Goal: Navigation & Orientation: Find specific page/section

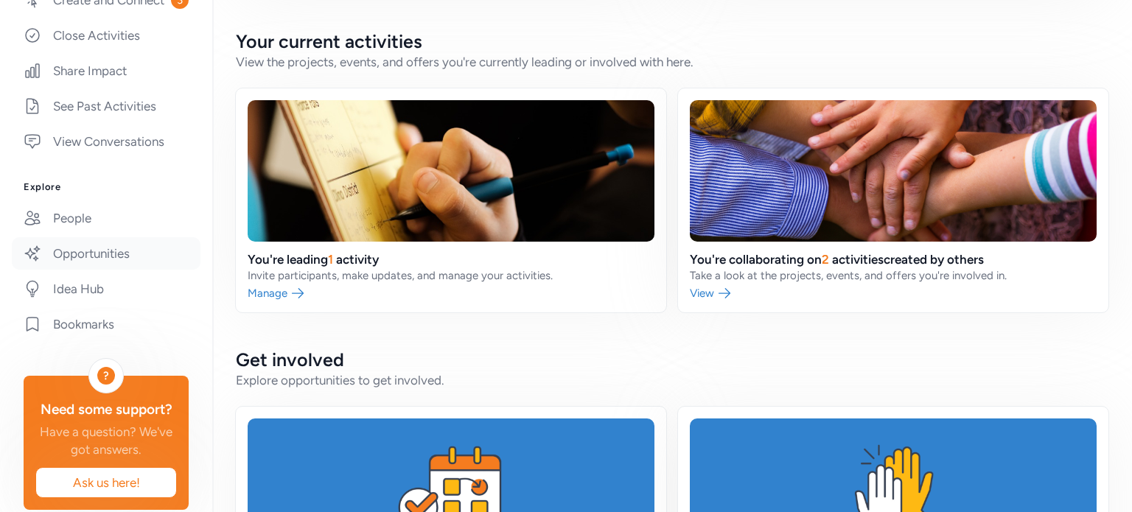
scroll to position [221, 0]
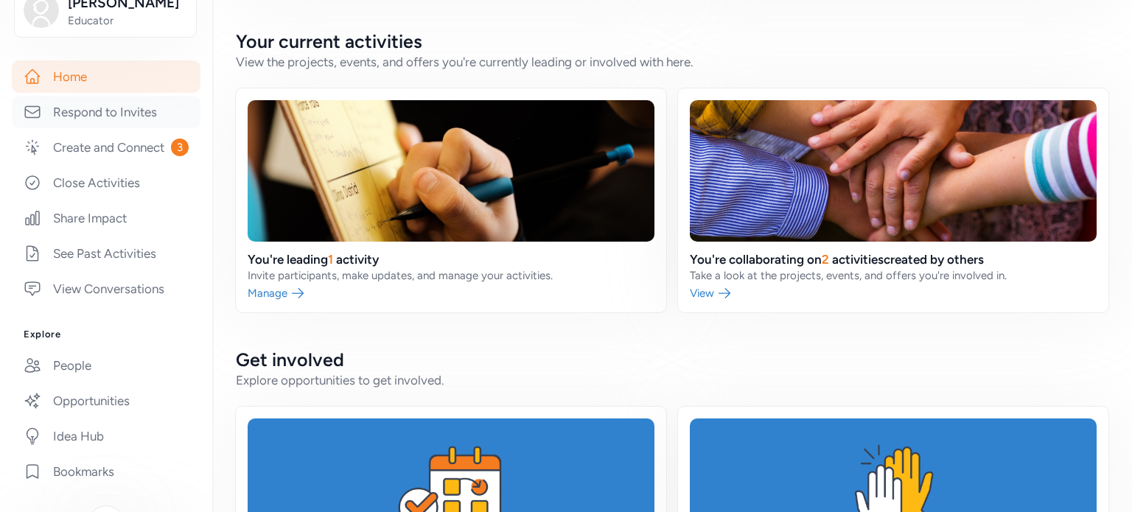
click at [104, 122] on link "Respond to Invites" at bounding box center [106, 112] width 189 height 32
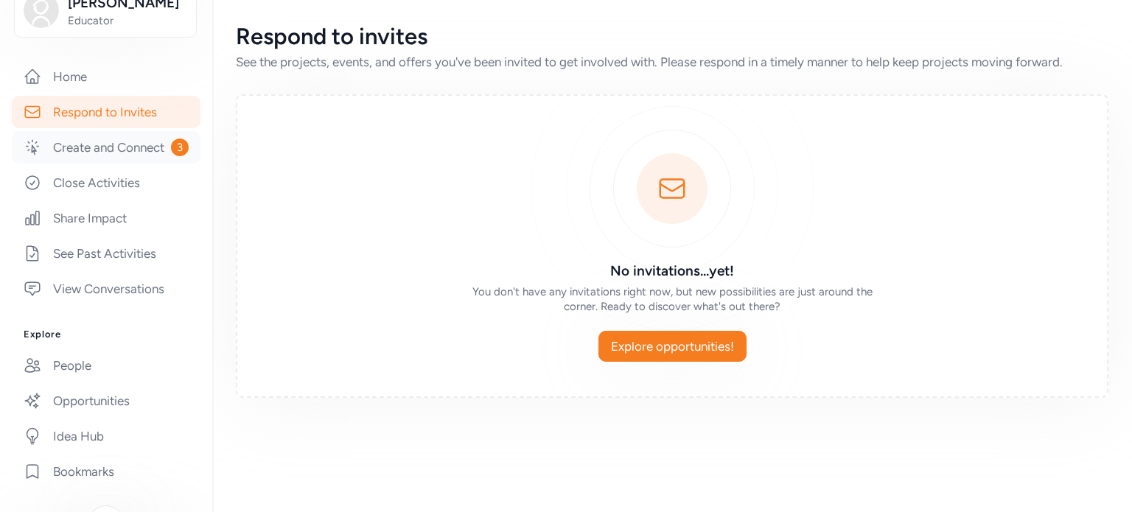
click at [105, 164] on link "Create and Connect 3" at bounding box center [106, 147] width 189 height 32
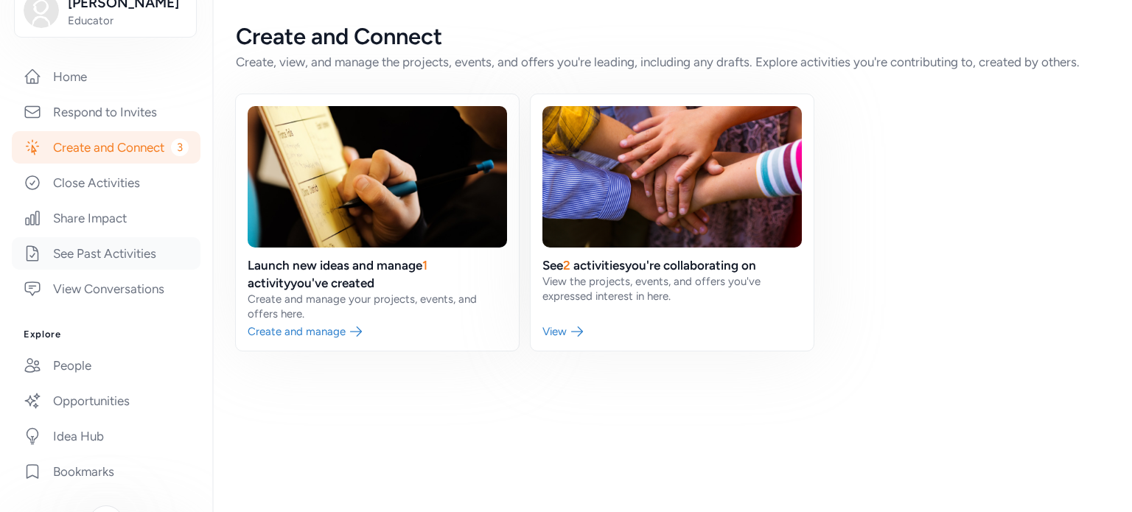
click at [100, 263] on link "See Past Activities" at bounding box center [106, 253] width 189 height 32
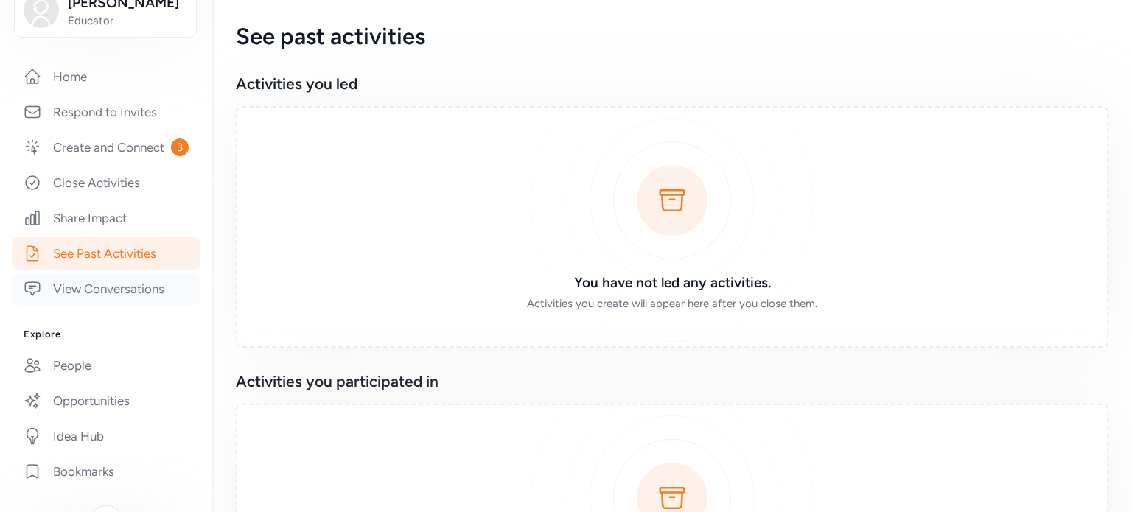
click at [107, 305] on link "View Conversations" at bounding box center [106, 289] width 189 height 32
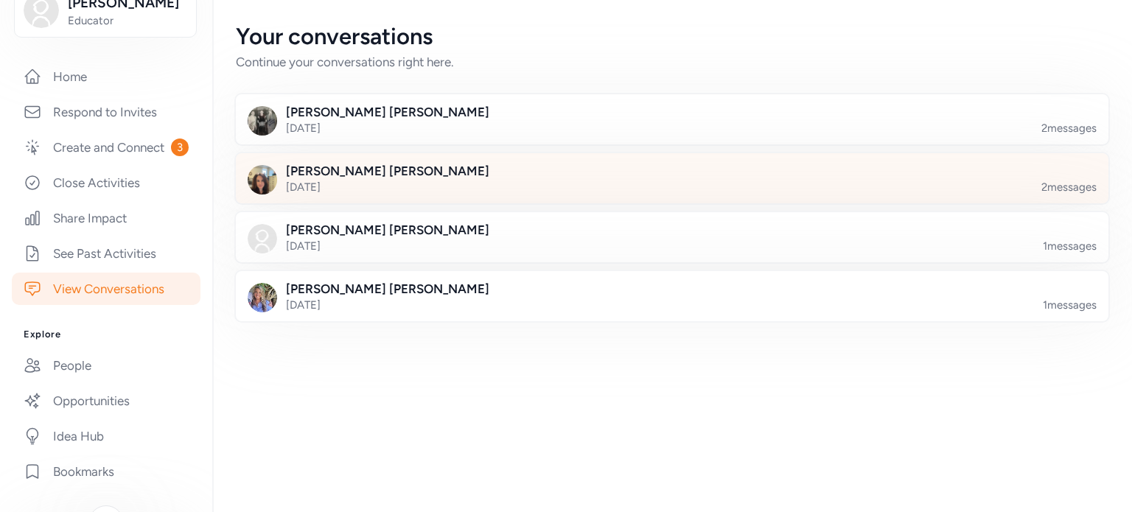
click at [327, 187] on div at bounding box center [684, 187] width 873 height 50
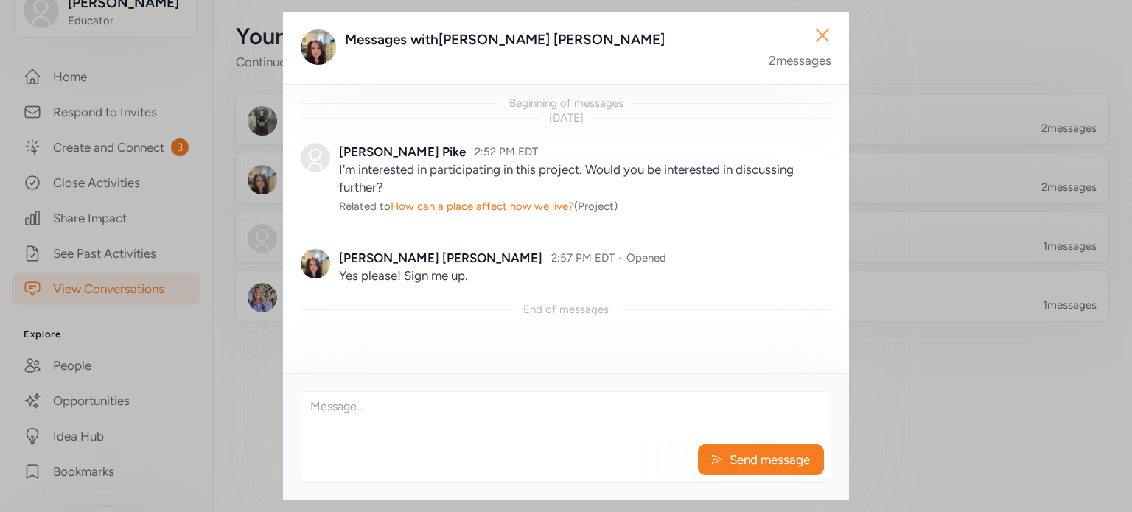
click at [821, 39] on icon "button" at bounding box center [823, 36] width 24 height 24
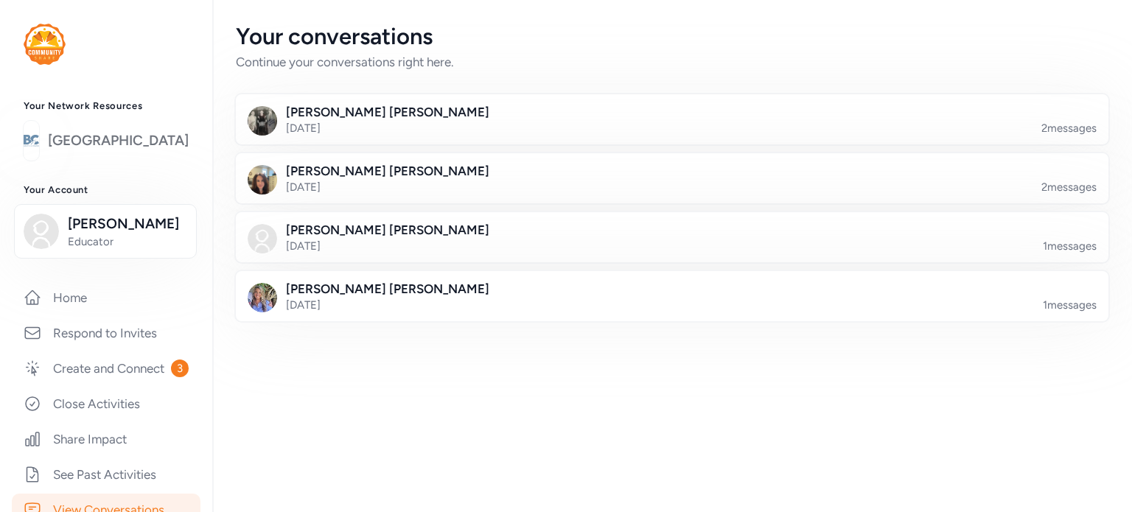
click at [102, 140] on link "[GEOGRAPHIC_DATA]" at bounding box center [118, 140] width 141 height 21
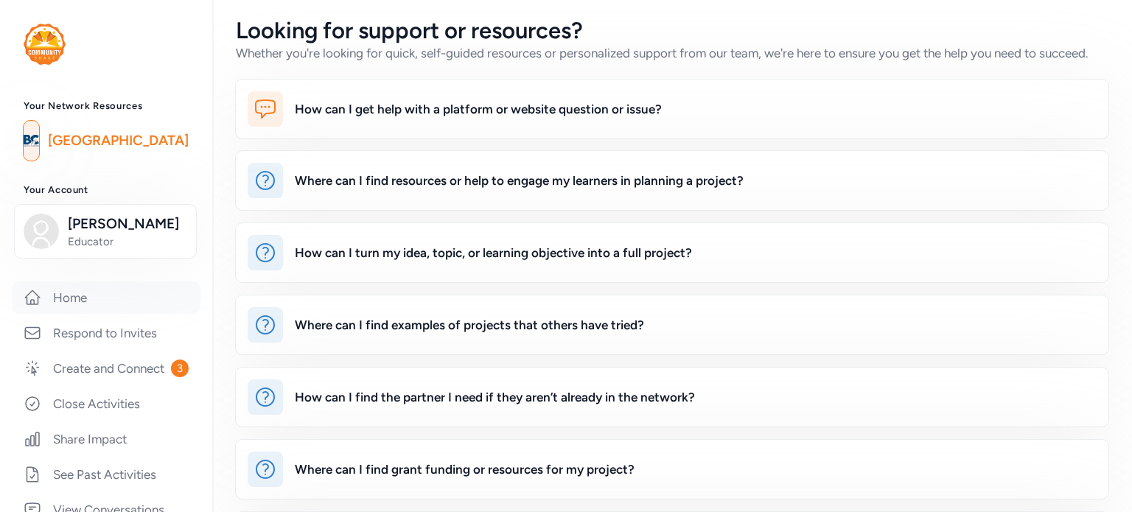
click at [89, 300] on link "Home" at bounding box center [106, 298] width 189 height 32
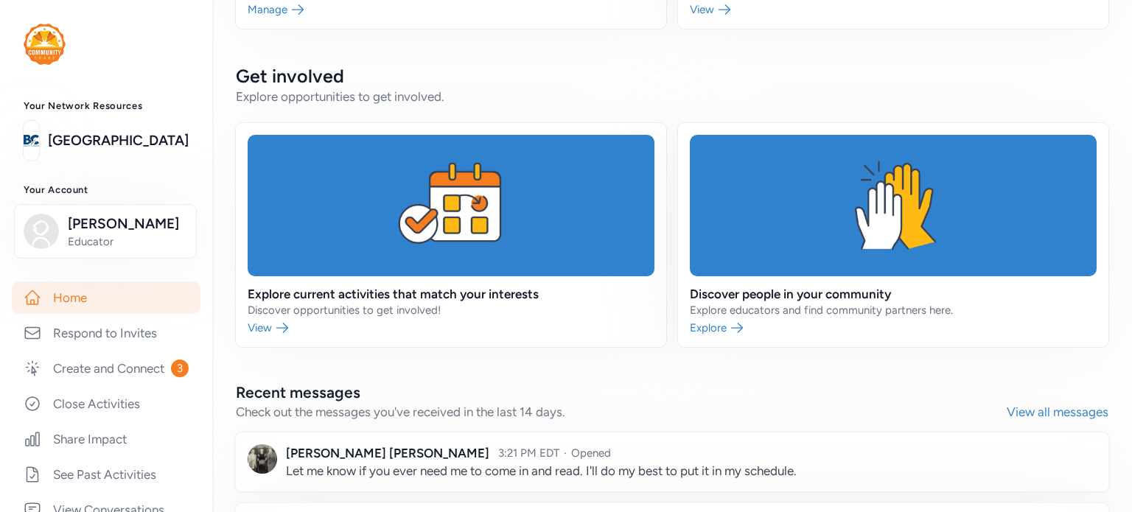
scroll to position [431, 0]
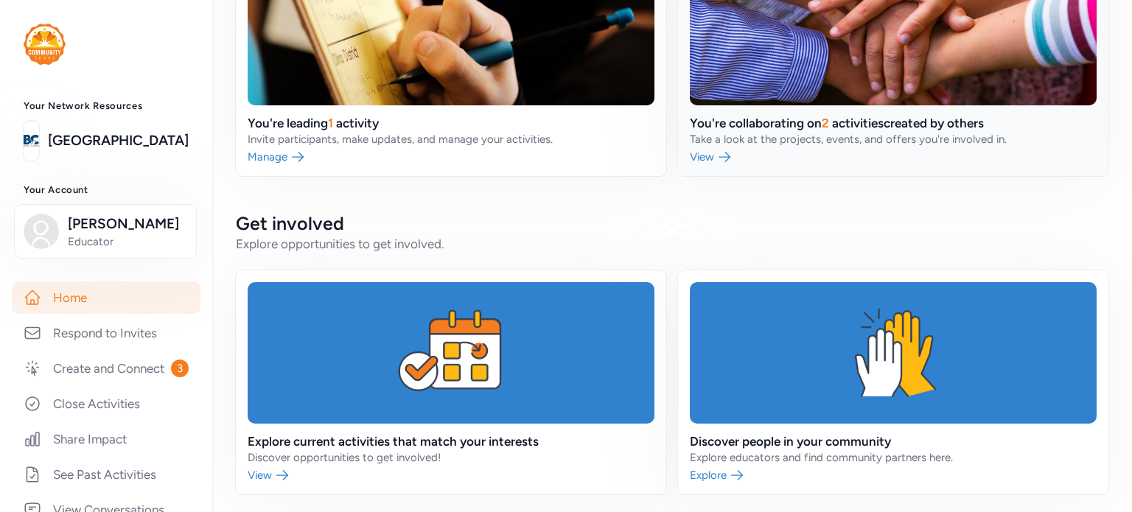
click at [709, 156] on link at bounding box center [893, 64] width 430 height 224
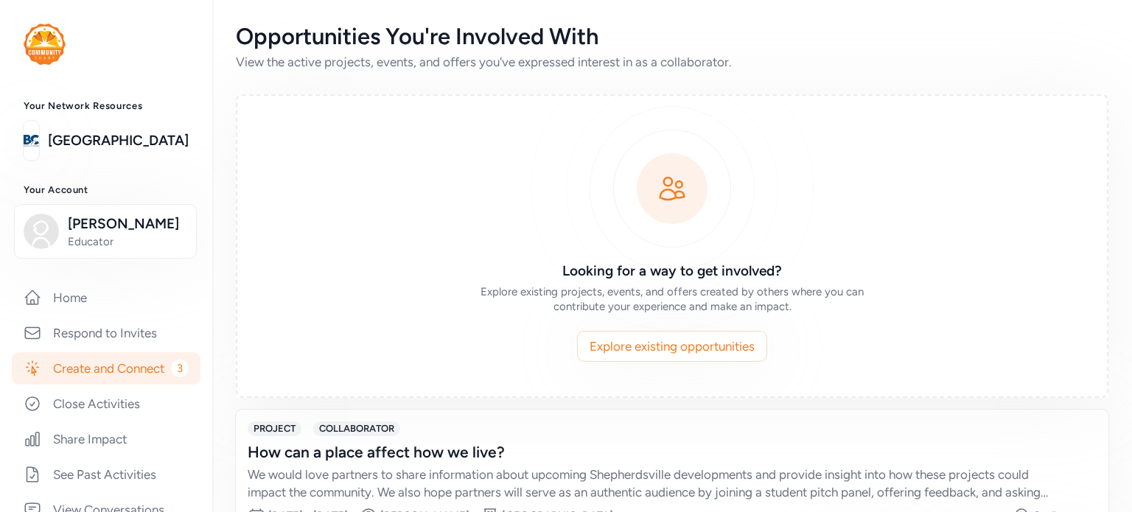
scroll to position [133, 0]
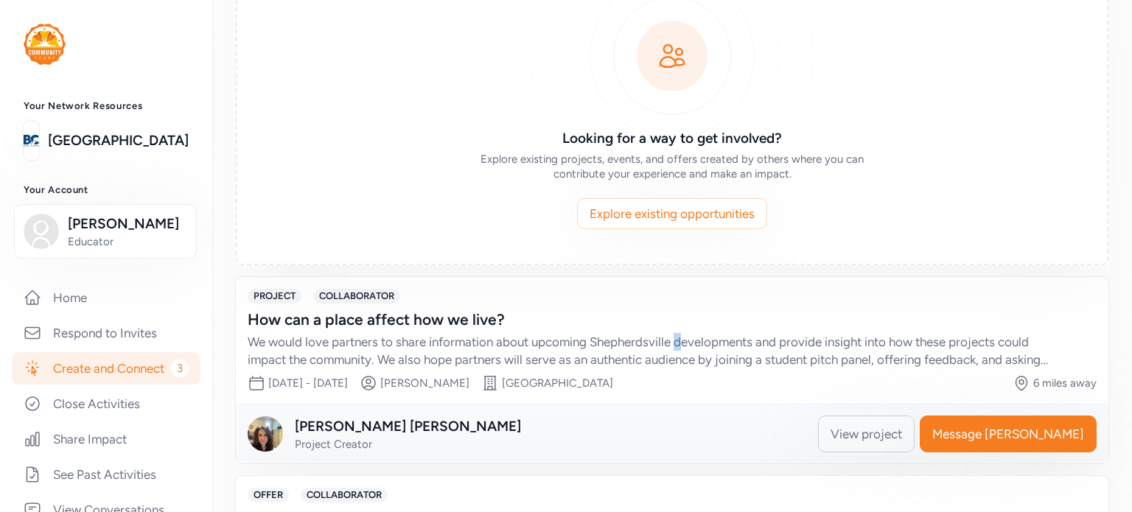
drag, startPoint x: 679, startPoint y: 341, endPoint x: 687, endPoint y: 341, distance: 8.1
click at [687, 341] on div "We would love partners to share information about upcoming Shepherdsville devel…" at bounding box center [658, 350] width 820 height 35
